Goal: Transaction & Acquisition: Obtain resource

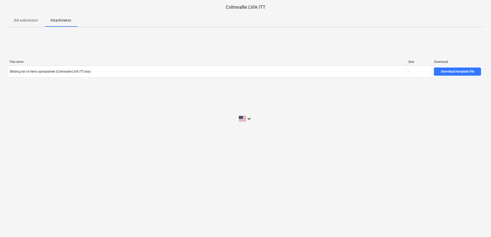
click at [250, 118] on icon "keyboard_arrow_down" at bounding box center [249, 119] width 6 height 6
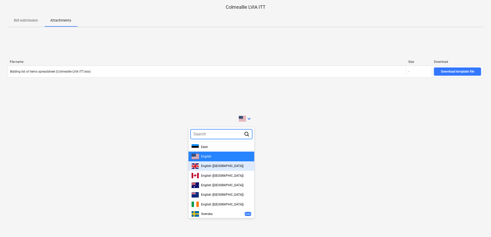
click at [234, 166] on div "English ([GEOGRAPHIC_DATA])" at bounding box center [222, 166] width 60 height 5
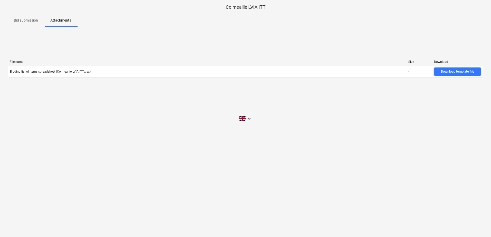
click at [451, 71] on div "Download template file" at bounding box center [457, 72] width 33 height 6
